Goal: Task Accomplishment & Management: Complete application form

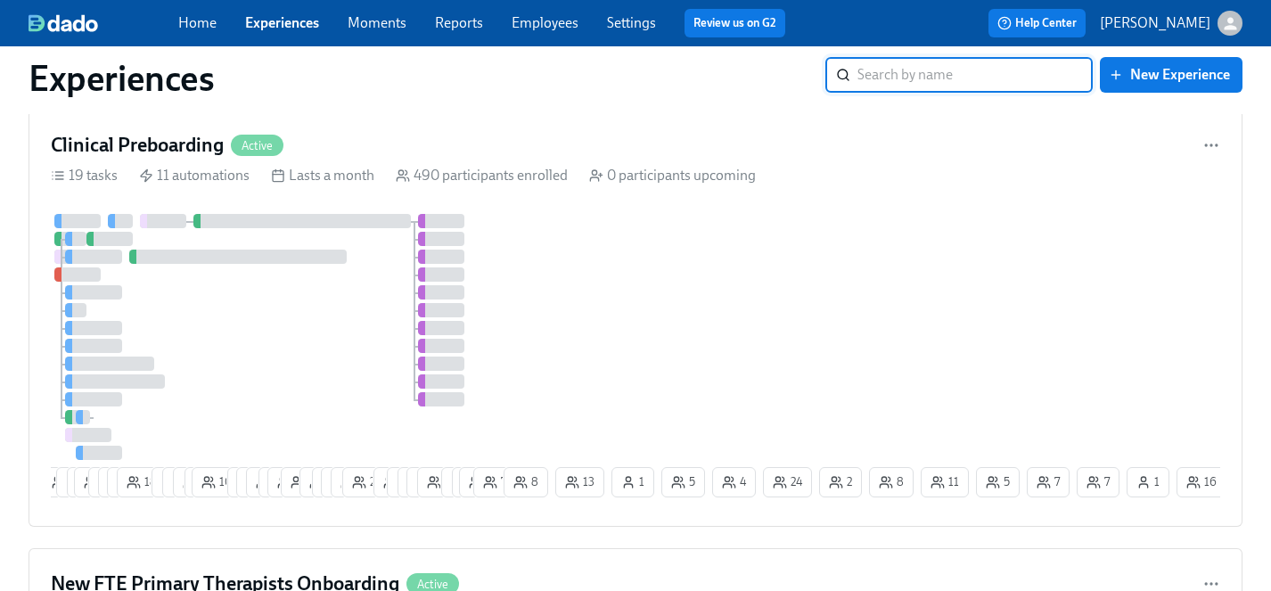
scroll to position [1394, 0]
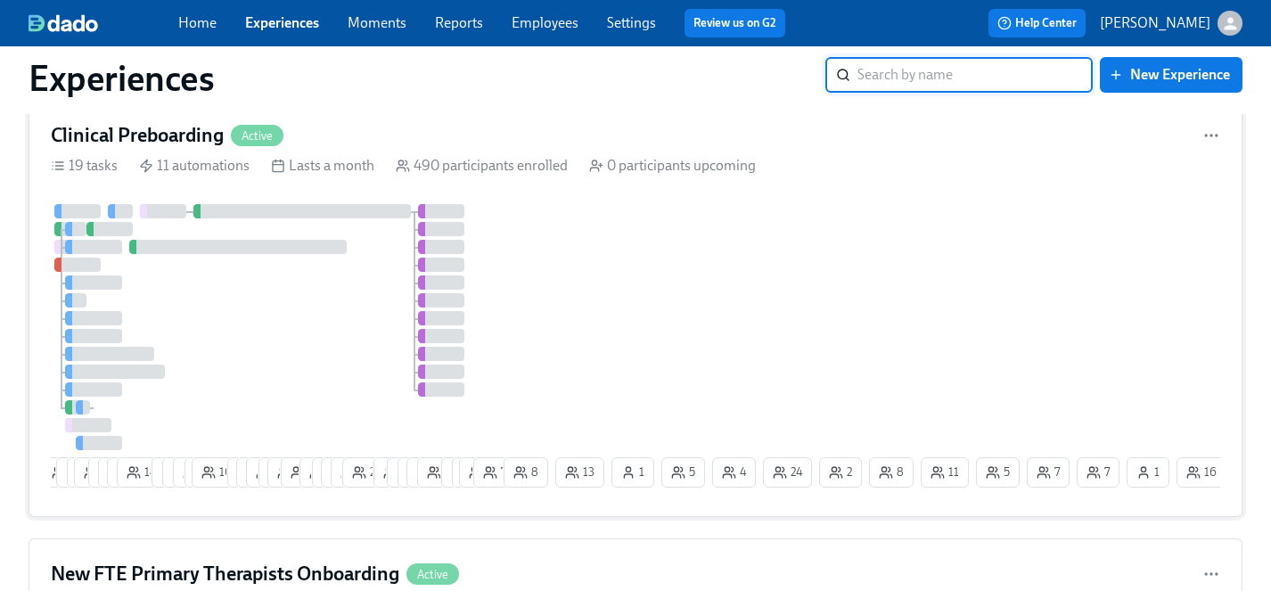
click at [280, 327] on div at bounding box center [275, 327] width 449 height 246
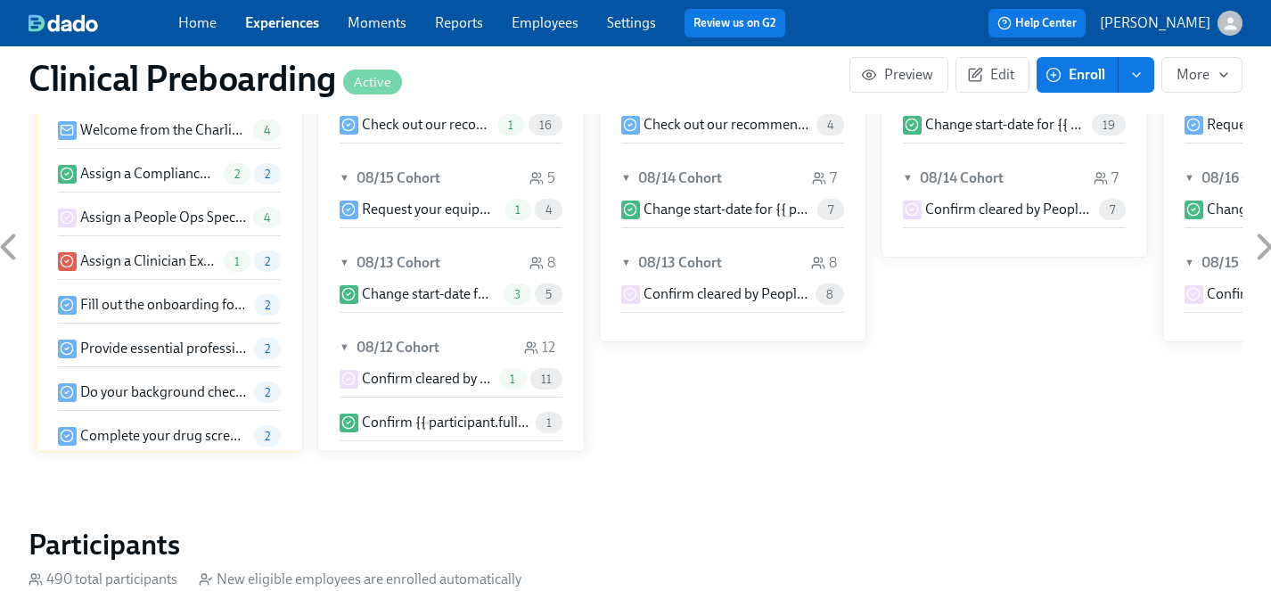
scroll to position [1627, 0]
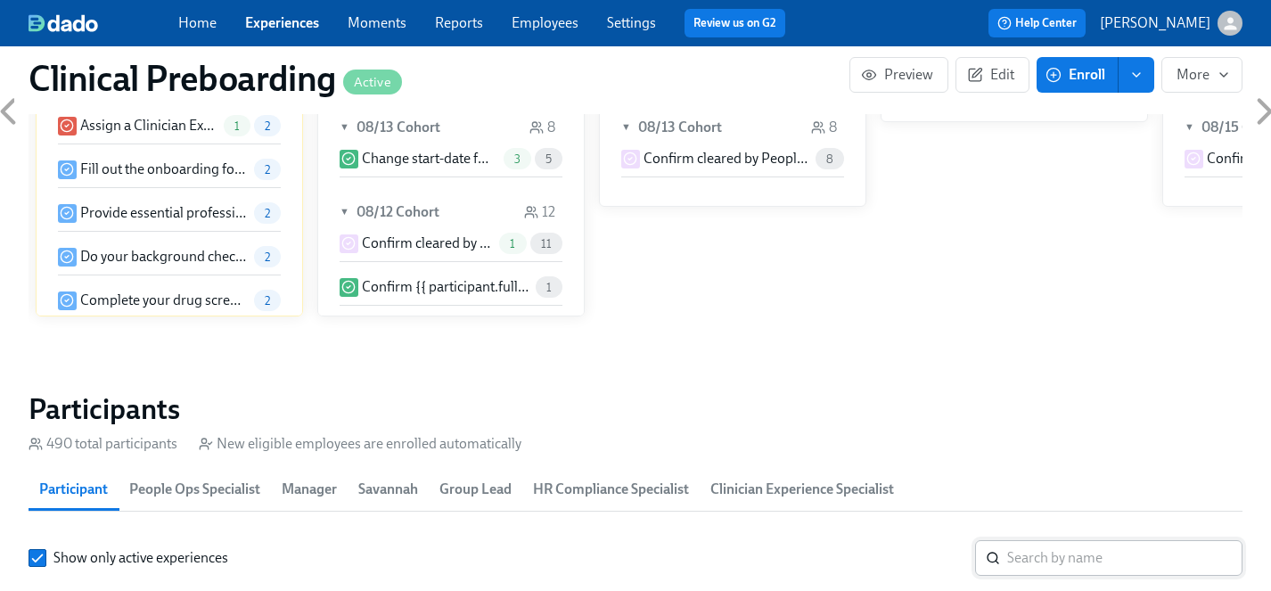
click at [1064, 563] on input "search" at bounding box center [1124, 558] width 235 height 36
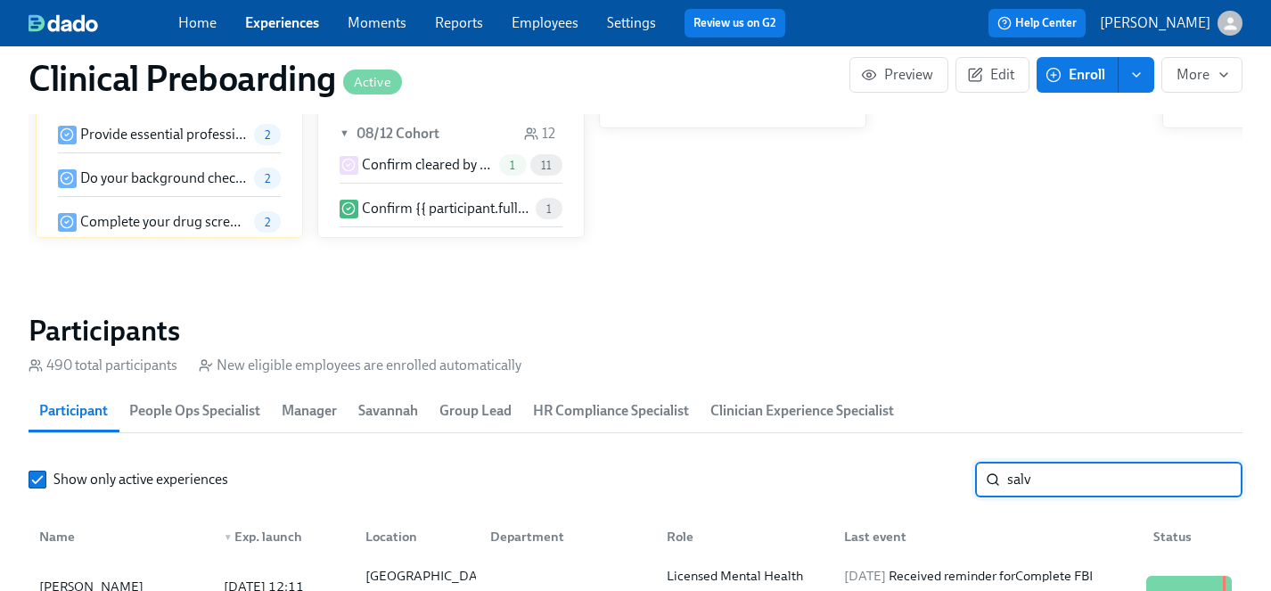
scroll to position [1805, 0]
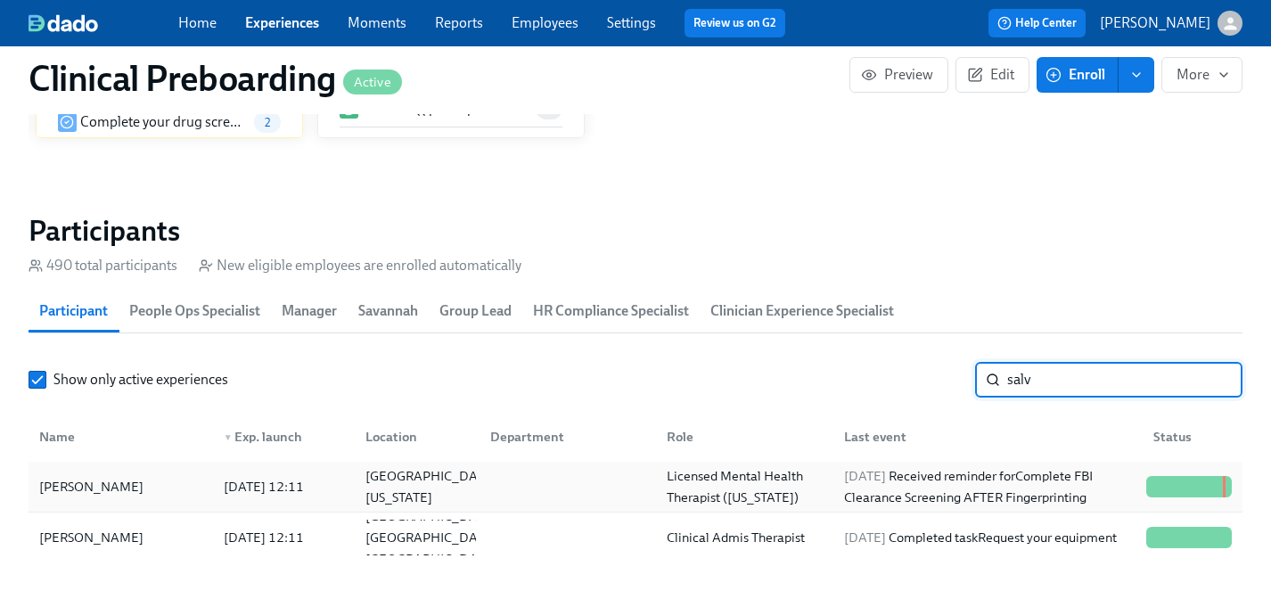
type input "salv"
click at [103, 482] on div "Alyssa Salvesen" at bounding box center [91, 486] width 119 height 21
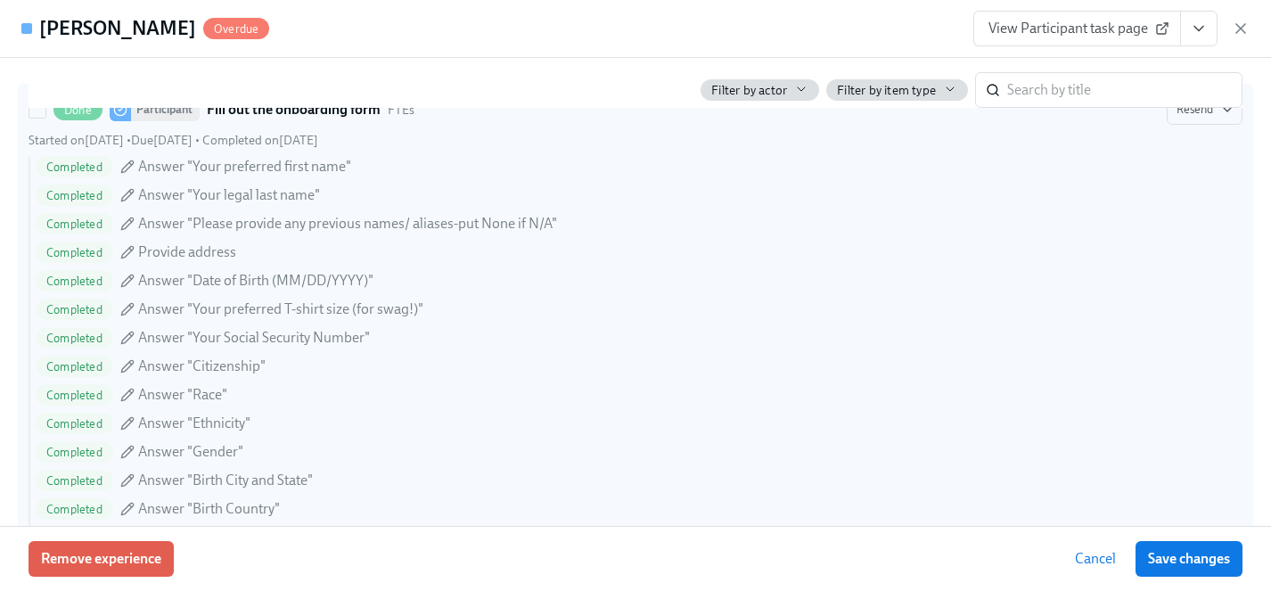
scroll to position [1377, 0]
click at [501, 307] on div "Completed Answer "Your preferred T-shirt size (for swag!)"" at bounding box center [639, 306] width 1207 height 21
click at [45, 115] on input "Done Participant Fill out the onboarding form FTEs Resend Started on August 6th…" at bounding box center [37, 107] width 16 height 16
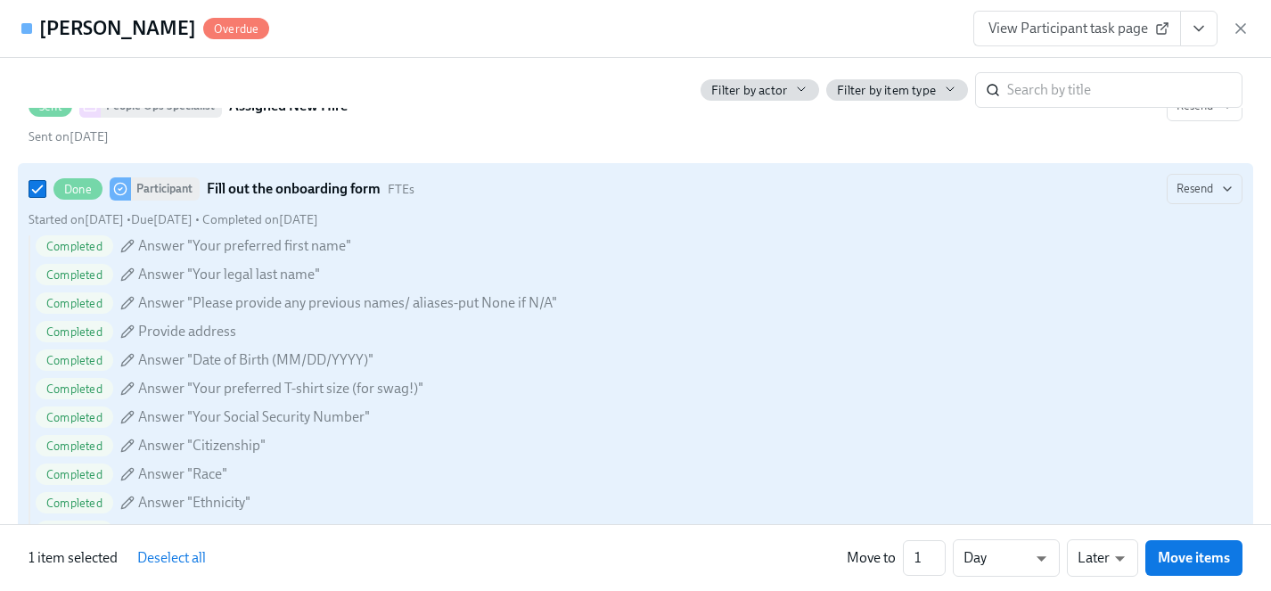
scroll to position [1290, 0]
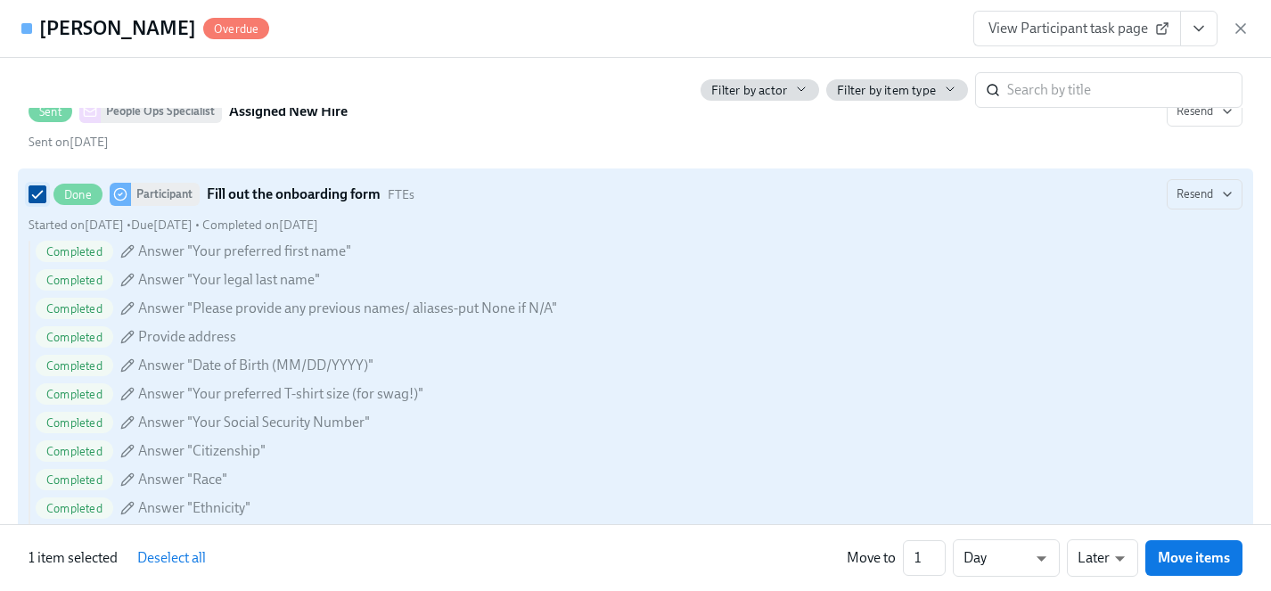
click at [35, 200] on input "Done Participant Fill out the onboarding form FTEs Resend Started on August 6th…" at bounding box center [37, 194] width 16 height 16
checkbox input "false"
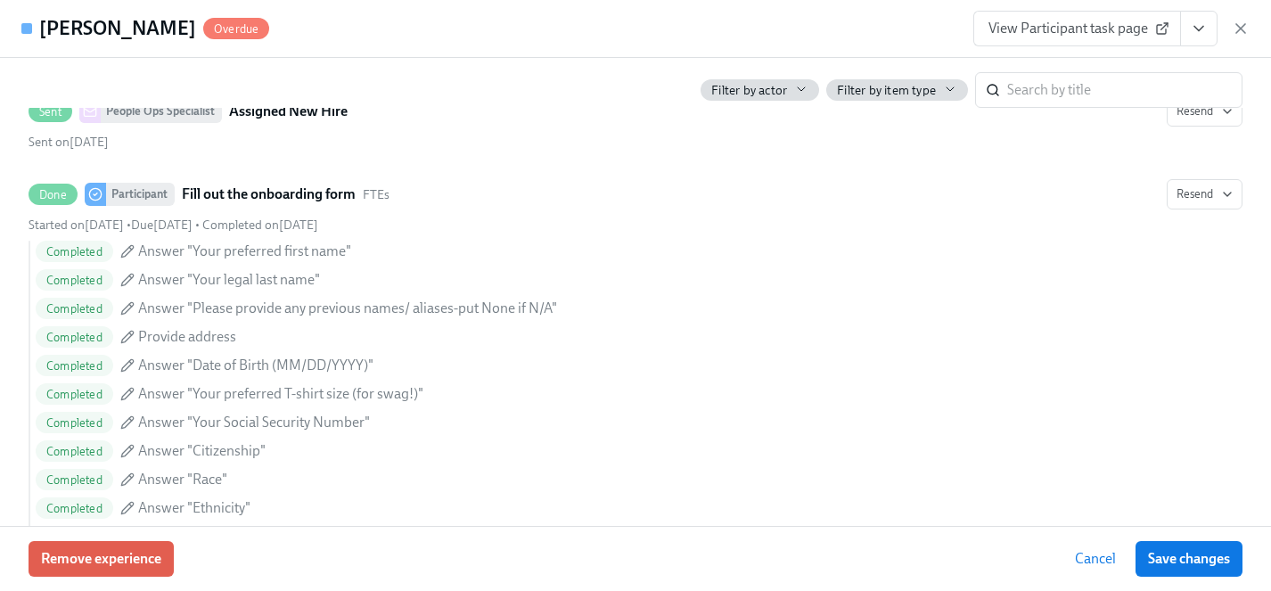
click at [1204, 35] on icon "View task page" at bounding box center [1199, 29] width 18 height 18
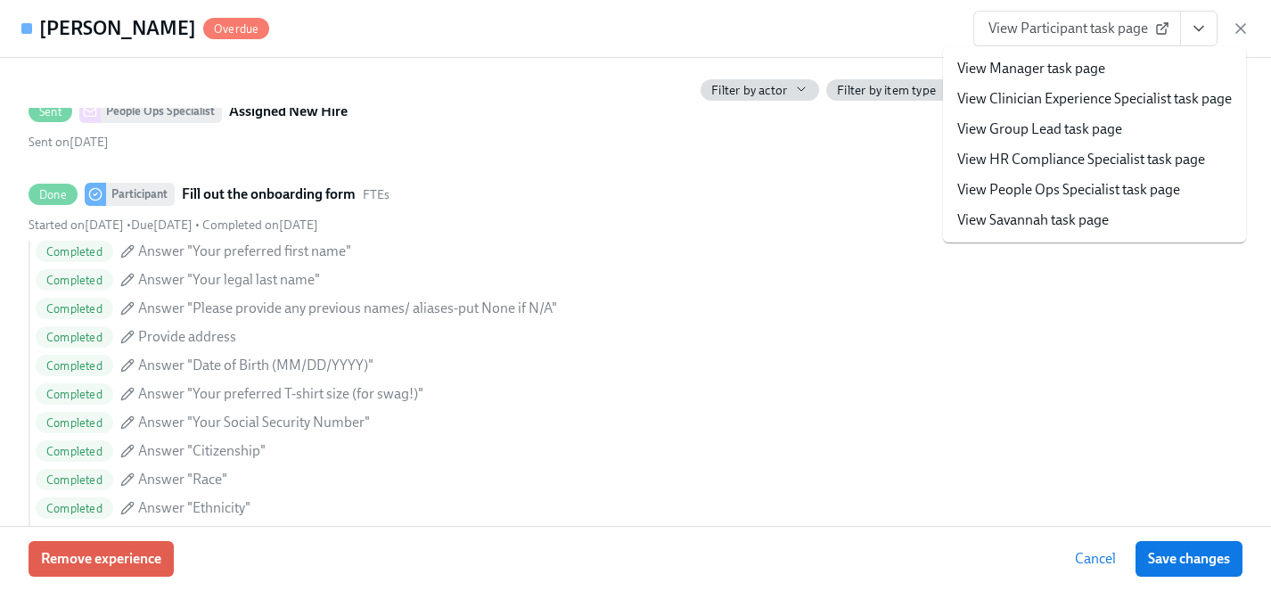
click at [889, 28] on div "Alyssa Salvesen Overdue View Participant task page View Manager task page View …" at bounding box center [635, 29] width 1271 height 58
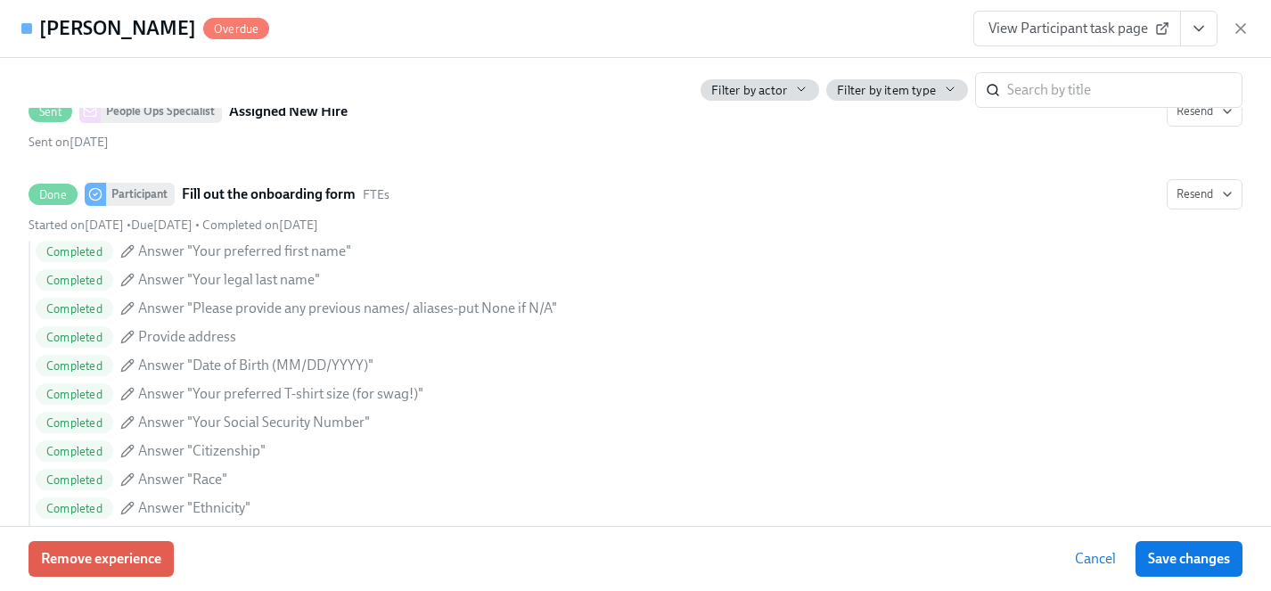
click at [1069, 28] on span "View Participant task page" at bounding box center [1077, 29] width 177 height 18
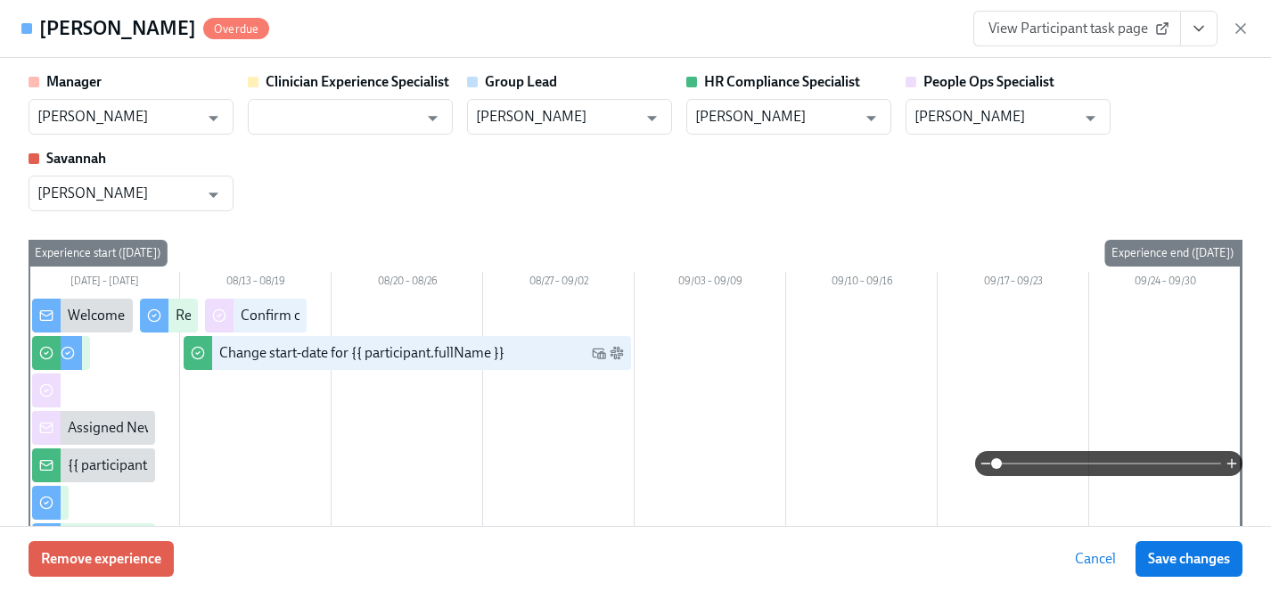
scroll to position [0, 24972]
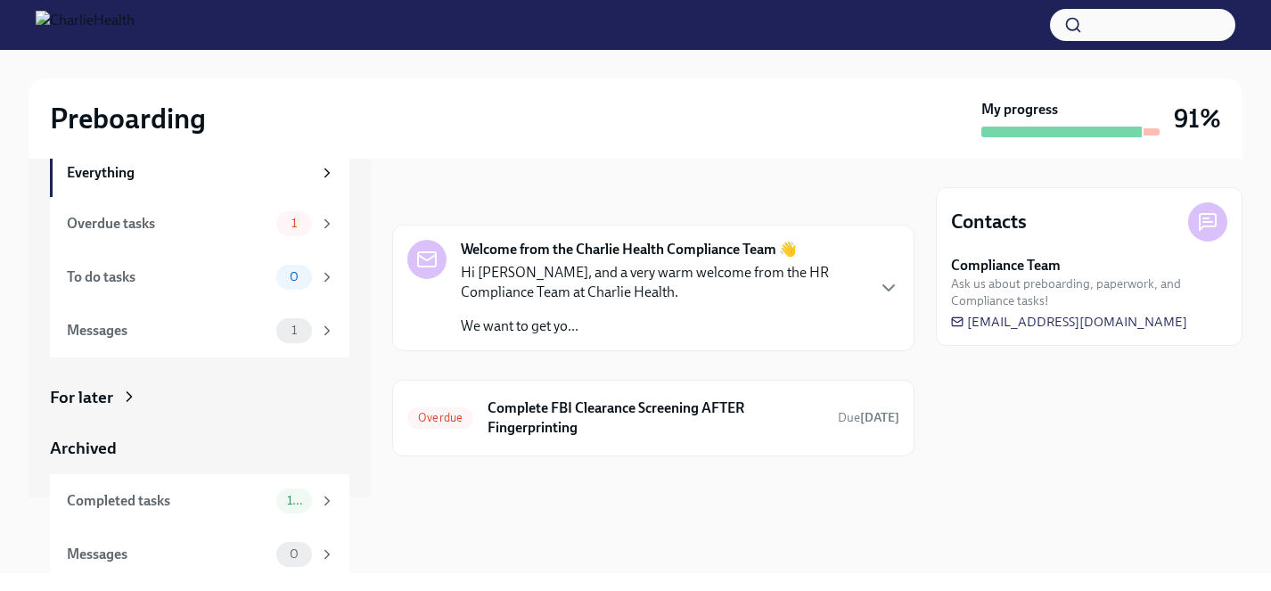
scroll to position [84, 0]
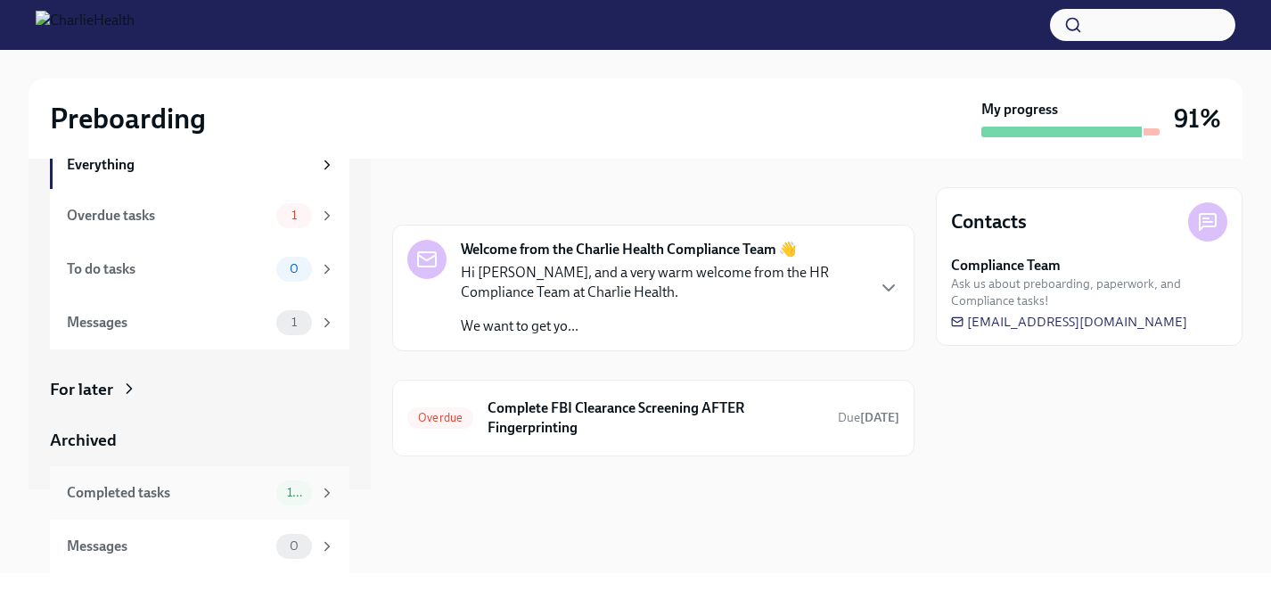
click at [140, 483] on div "Completed tasks" at bounding box center [168, 493] width 202 height 20
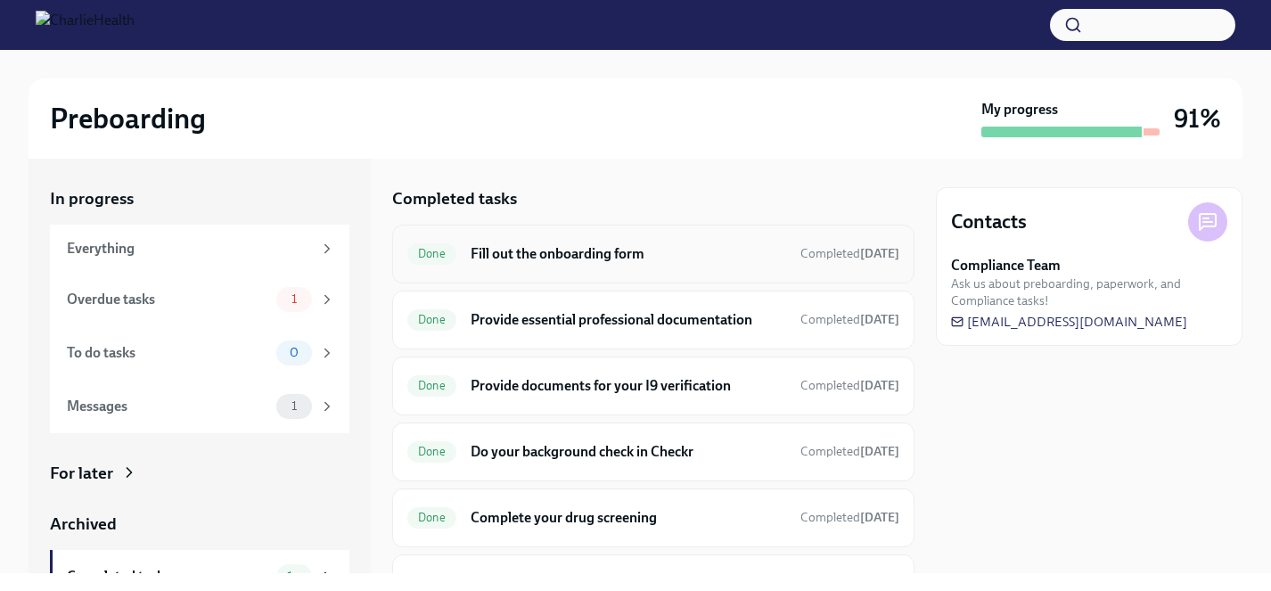
click at [579, 261] on h6 "Fill out the onboarding form" at bounding box center [629, 254] width 316 height 20
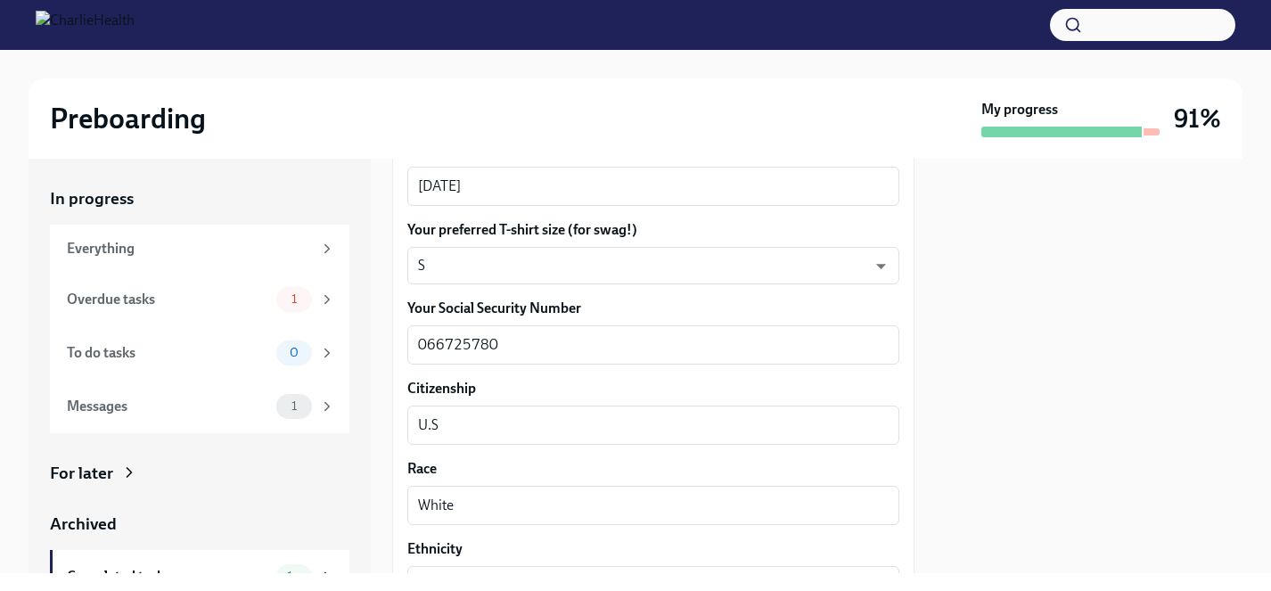
scroll to position [908, 0]
